Goal: Transaction & Acquisition: Purchase product/service

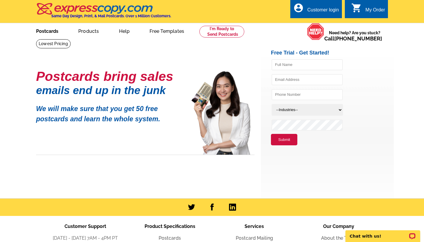
click at [51, 32] on link "Postcards" at bounding box center [47, 31] width 41 height 14
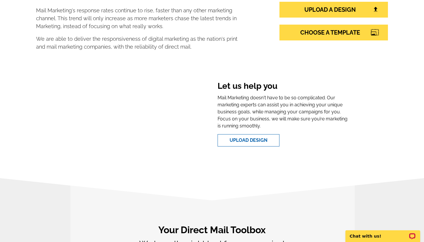
scroll to position [126, 0]
click at [239, 140] on link "Upload Design" at bounding box center [248, 140] width 62 height 12
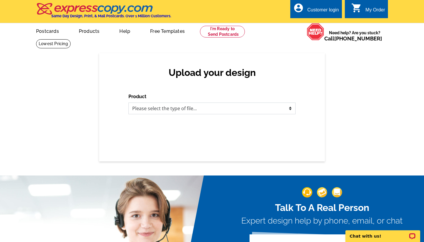
select select "1"
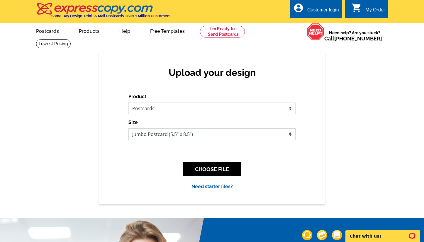
select select "1"
click at [214, 167] on button "CHOOSE FILE" at bounding box center [212, 169] width 58 height 14
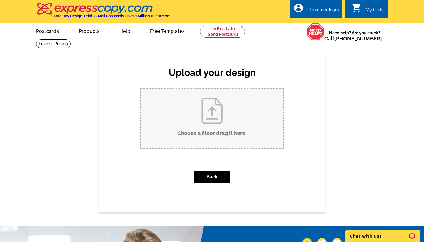
click at [212, 111] on input "Choose a file or drag it here ." at bounding box center [212, 118] width 142 height 59
type input "C:\fakepath\WhatsApp Image [DATE] 13.23.47.jpeg"
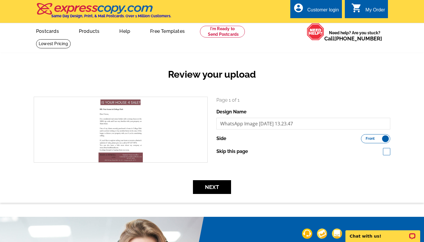
click at [210, 196] on div "Review your upload search Page 1 of 1 Design Name WhatsApp Image 2025-09-23 at …" at bounding box center [212, 127] width 424 height 149
click at [212, 190] on button "Next" at bounding box center [212, 187] width 38 height 14
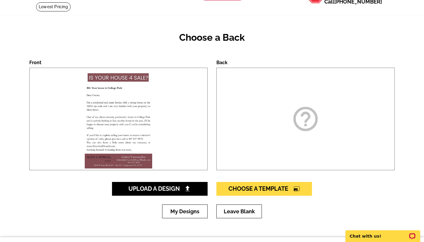
scroll to position [29, 0]
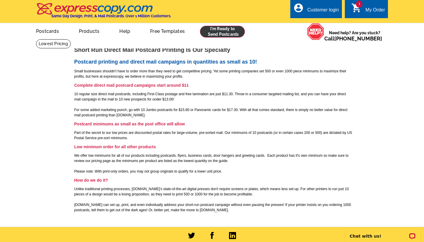
click at [227, 32] on link at bounding box center [222, 32] width 45 height 12
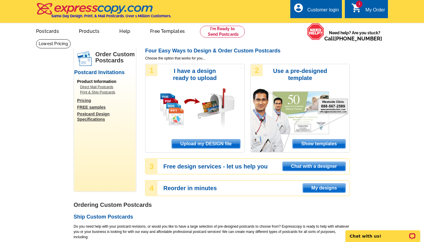
click at [209, 141] on span "Upload my DESIGN file" at bounding box center [206, 143] width 68 height 9
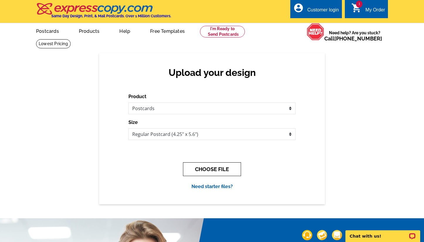
click at [205, 166] on button "CHOOSE FILE" at bounding box center [212, 169] width 58 height 14
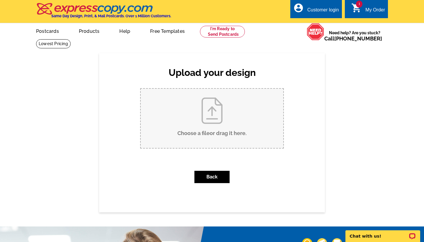
click at [217, 109] on input "Choose a file or drag it here ." at bounding box center [212, 118] width 142 height 59
type input "C:\fakepath\WhatsApp Image 2025-09-23 at 13.23.47.jpeg"
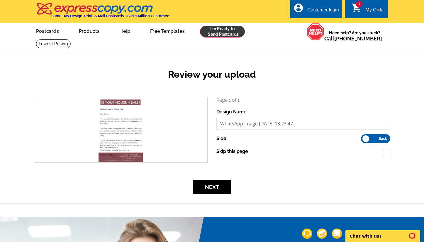
click at [219, 30] on link at bounding box center [222, 32] width 45 height 12
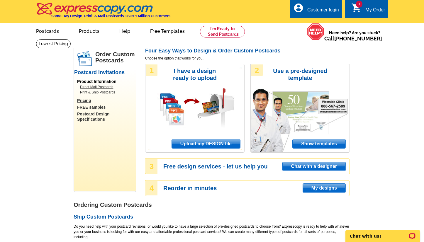
click at [206, 143] on span "Upload my DESIGN file" at bounding box center [206, 143] width 68 height 9
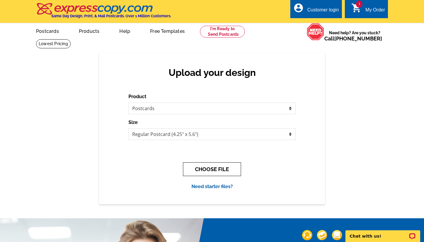
click at [225, 171] on button "CHOOSE FILE" at bounding box center [212, 169] width 58 height 14
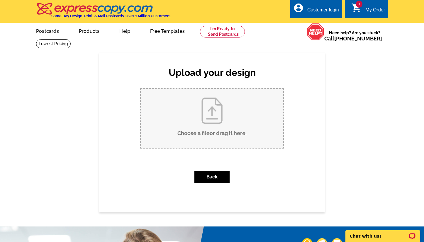
click at [219, 112] on input "Choose a file or drag it here ." at bounding box center [212, 118] width 142 height 59
type input "C:\fakepath\Draft 9 Horizontal 1-2.jpg"
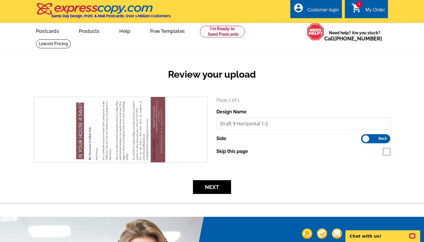
click at [380, 137] on span "Back" at bounding box center [382, 138] width 8 height 3
click at [364, 137] on input "Front Back" at bounding box center [364, 137] width 0 height 0
click at [230, 35] on link at bounding box center [222, 32] width 45 height 12
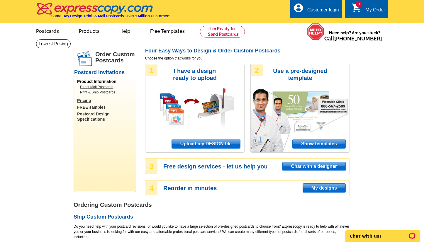
click at [208, 142] on span "Upload my DESIGN file" at bounding box center [206, 143] width 68 height 9
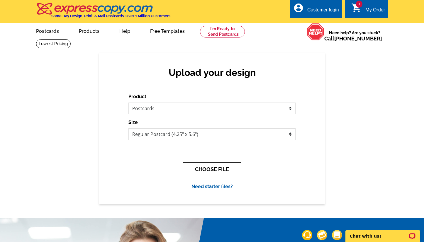
click at [207, 168] on button "CHOOSE FILE" at bounding box center [212, 169] width 58 height 14
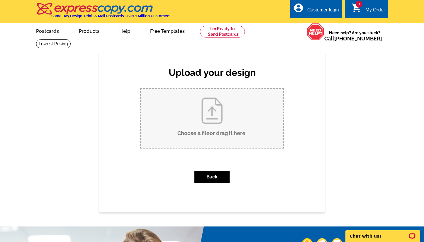
click at [207, 100] on input "Choose a file or drag it here ." at bounding box center [212, 118] width 142 height 59
type input "C:\fakepath\Draft 9 Horizontal 1-2.jpg"
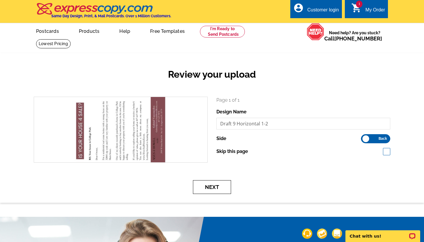
click at [216, 185] on button "Next" at bounding box center [212, 187] width 38 height 14
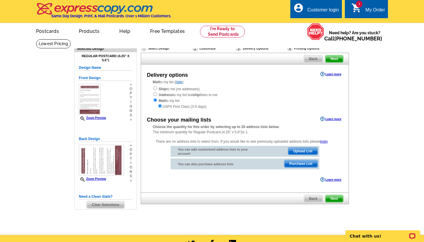
click at [335, 196] on span "Next" at bounding box center [334, 198] width 18 height 7
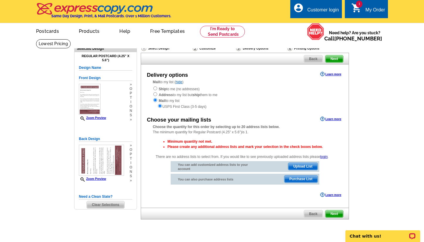
scroll to position [11, 0]
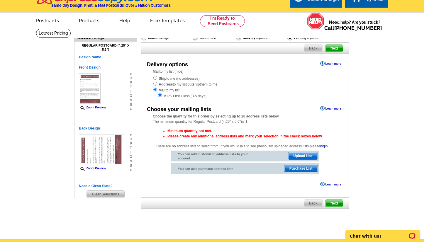
click at [310, 200] on span "Back" at bounding box center [313, 203] width 18 height 7
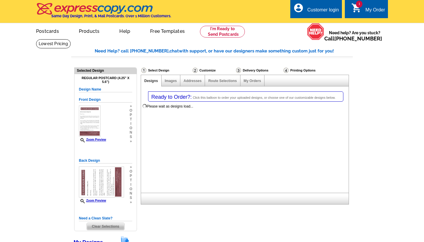
select select "1"
select select "785"
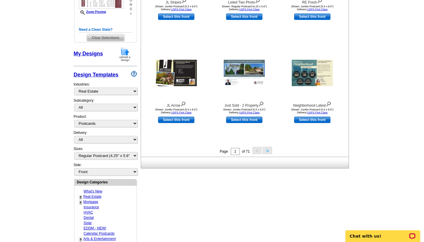
scroll to position [170, 0]
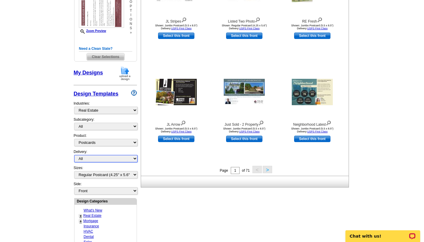
select select "1"
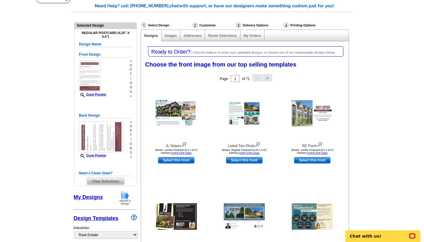
scroll to position [33, 0]
